Goal: Task Accomplishment & Management: Use online tool/utility

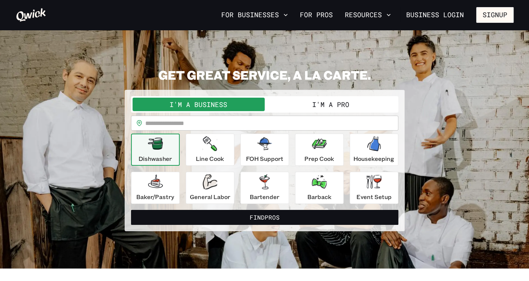
click at [342, 107] on button "I'm a Pro" at bounding box center [331, 104] width 132 height 13
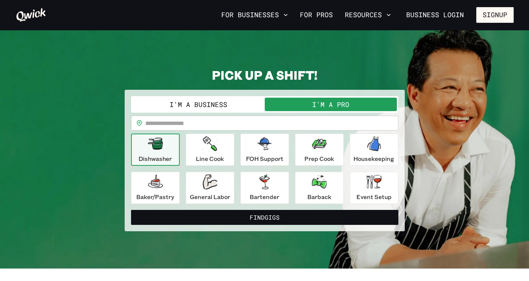
click at [228, 129] on input "text" at bounding box center [271, 123] width 253 height 15
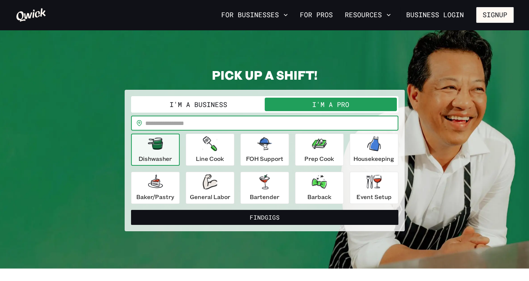
type input "*****"
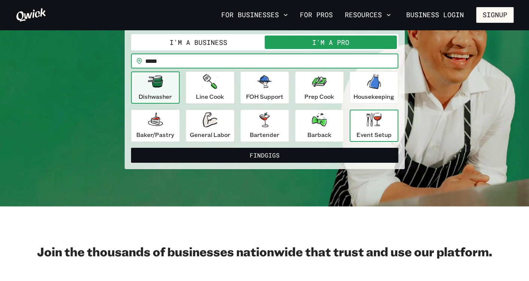
click at [382, 127] on div "Event Setup" at bounding box center [373, 125] width 35 height 27
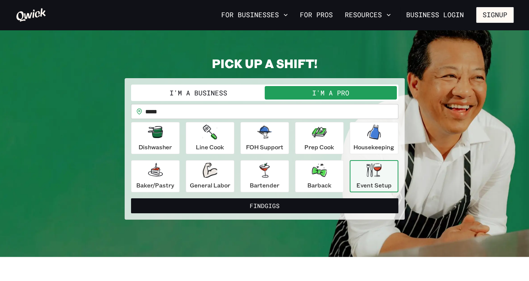
scroll to position [0, 0]
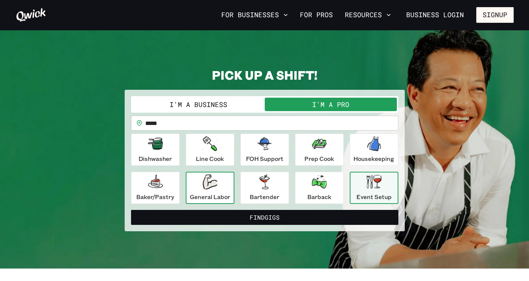
click at [219, 196] on p "General Labor" at bounding box center [210, 196] width 40 height 9
click at [370, 189] on div "Event Setup" at bounding box center [373, 187] width 35 height 27
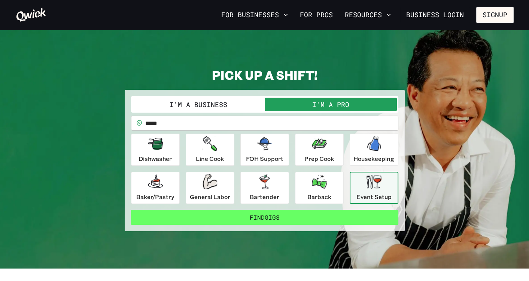
click at [336, 216] on button "Find Gigs" at bounding box center [264, 217] width 267 height 15
